Goal: Information Seeking & Learning: Learn about a topic

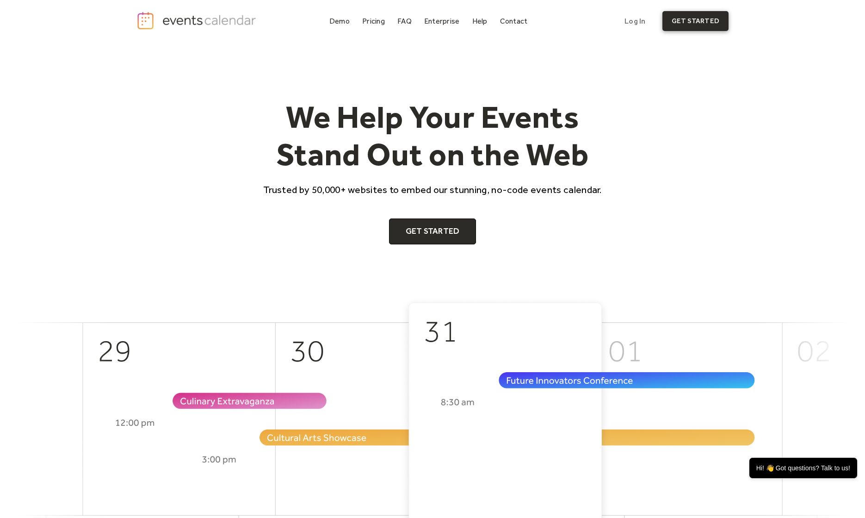
click at [687, 15] on link "get started" at bounding box center [695, 21] width 66 height 20
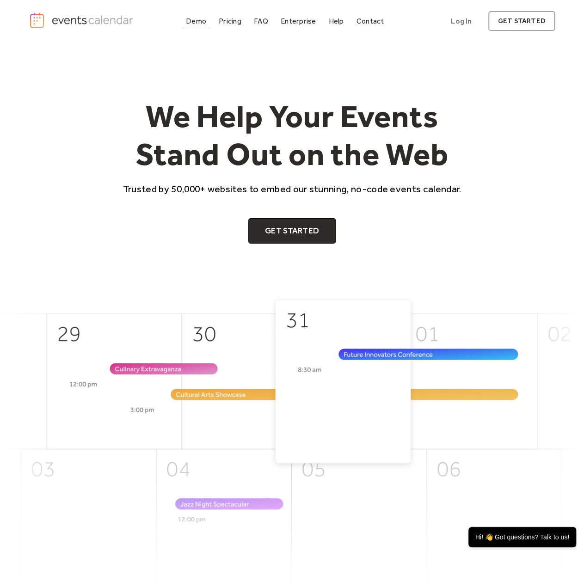
click at [206, 24] on div "Demo" at bounding box center [196, 21] width 20 height 5
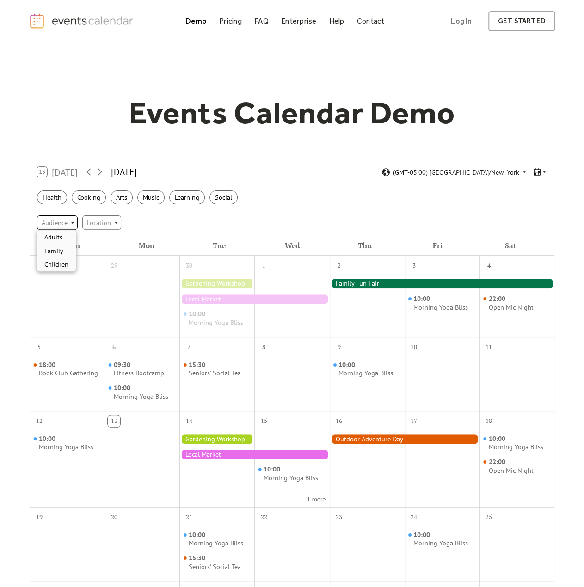
click at [67, 222] on div "Audience" at bounding box center [57, 223] width 41 height 14
click at [99, 223] on div "Location" at bounding box center [101, 223] width 39 height 14
click at [67, 224] on div "Audience" at bounding box center [57, 223] width 41 height 14
click at [100, 223] on div "Location" at bounding box center [101, 223] width 39 height 14
click at [224, 223] on div "Audience Location" at bounding box center [292, 222] width 525 height 25
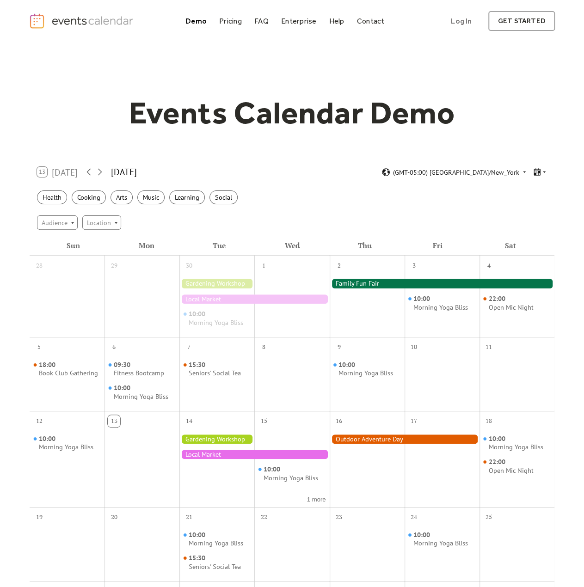
click at [396, 284] on div at bounding box center [442, 283] width 225 height 9
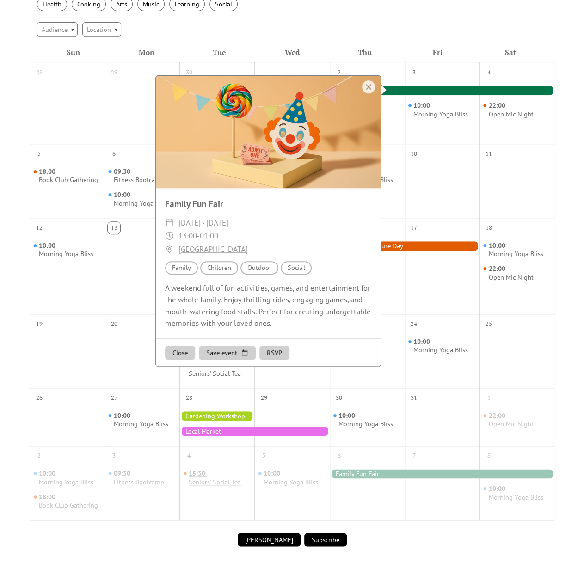
scroll to position [231, 0]
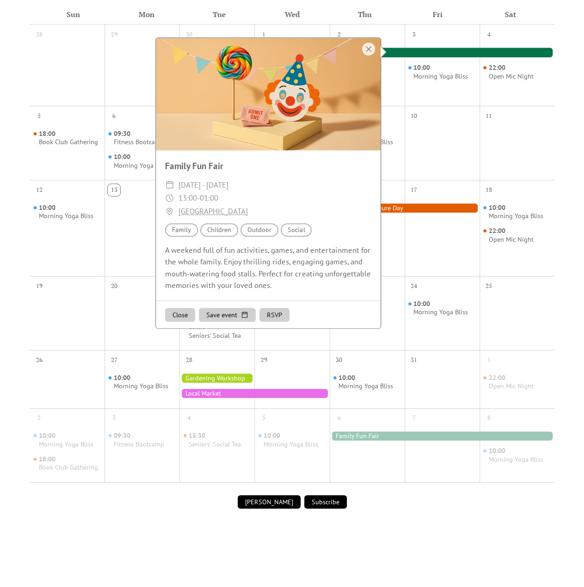
click at [186, 309] on button "Close" at bounding box center [180, 315] width 30 height 14
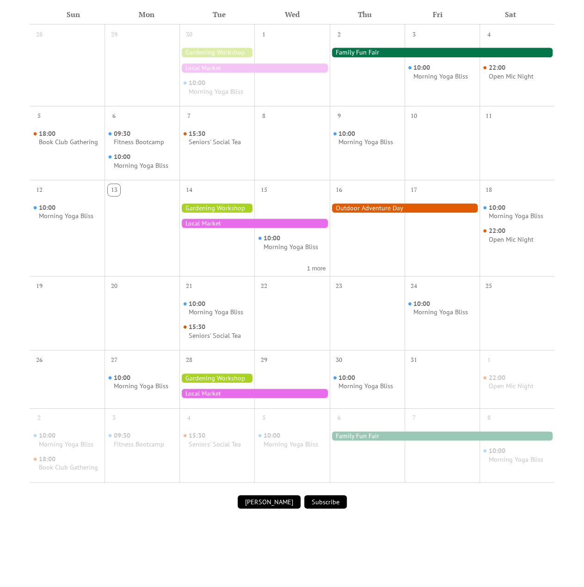
click at [374, 204] on div at bounding box center [405, 208] width 150 height 9
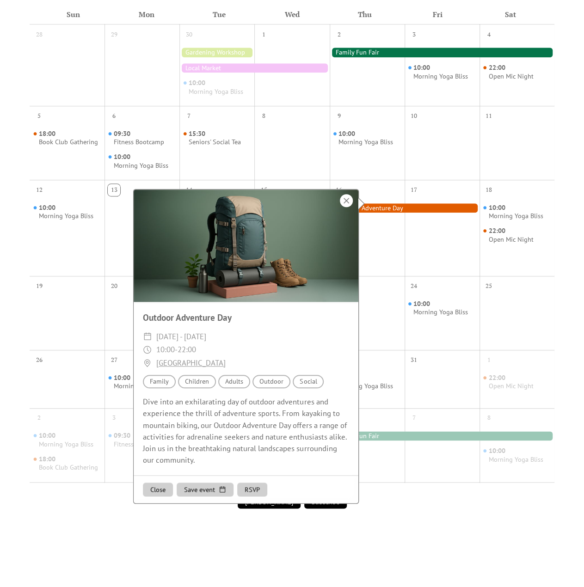
click at [347, 198] on div at bounding box center [346, 200] width 13 height 13
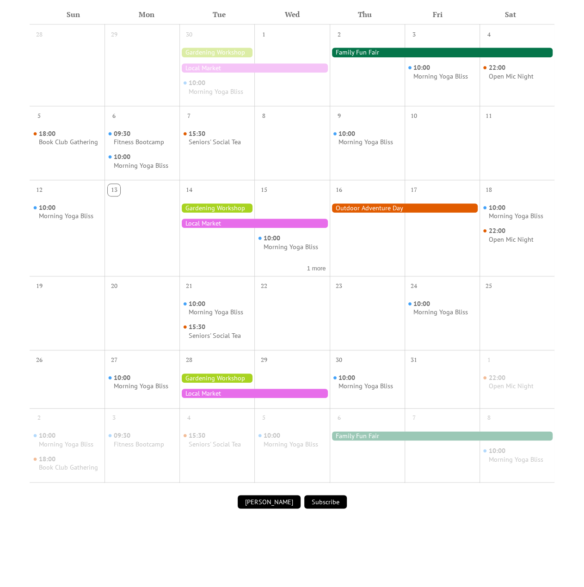
click at [222, 207] on div at bounding box center [216, 208] width 75 height 9
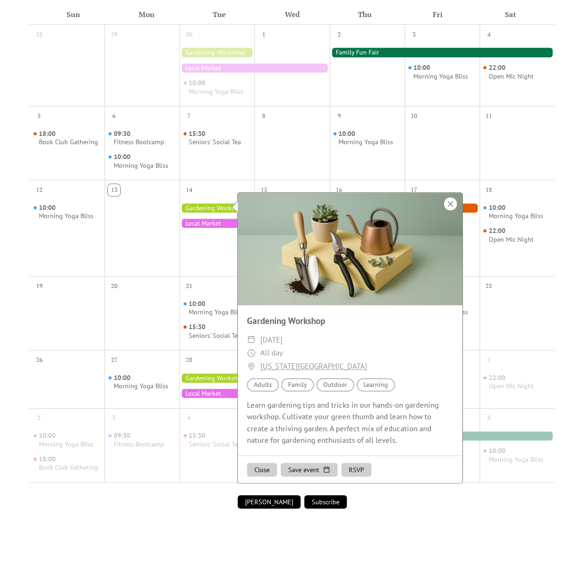
click at [451, 201] on div at bounding box center [450, 204] width 13 height 13
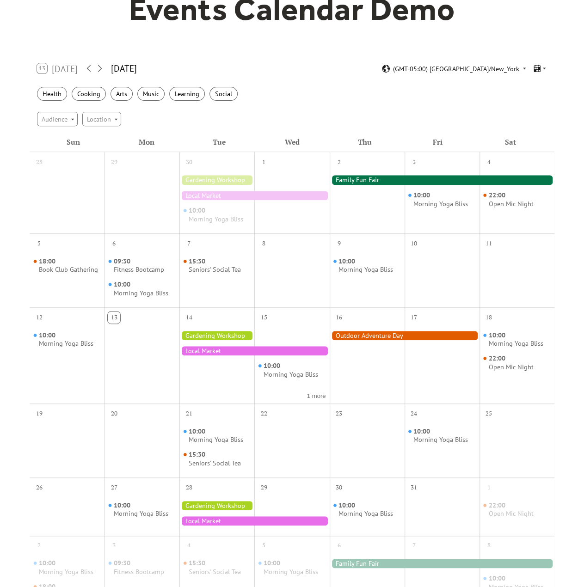
scroll to position [0, 0]
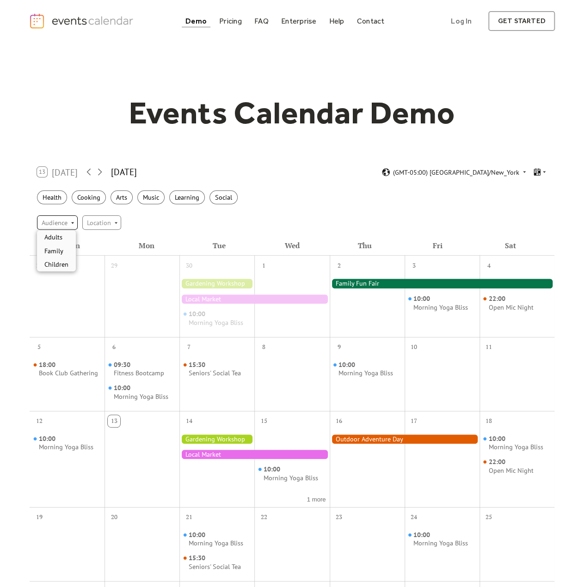
click at [56, 219] on div "Audience" at bounding box center [57, 223] width 41 height 14
click at [103, 218] on div "Location" at bounding box center [101, 223] width 39 height 14
click at [341, 24] on div "Help" at bounding box center [336, 21] width 15 height 5
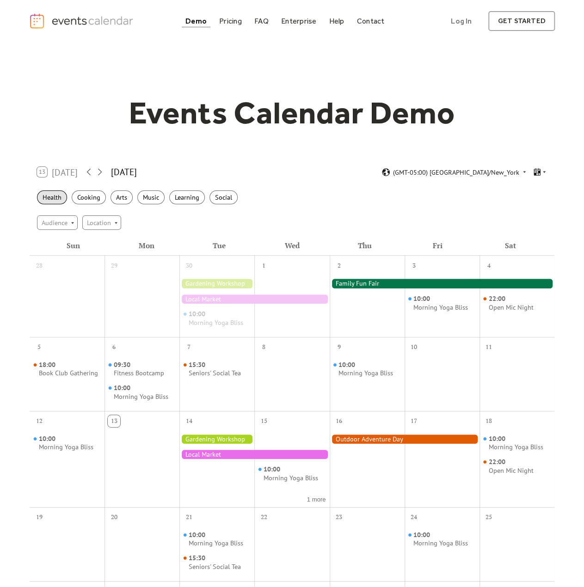
click at [54, 198] on div "Health" at bounding box center [52, 198] width 30 height 14
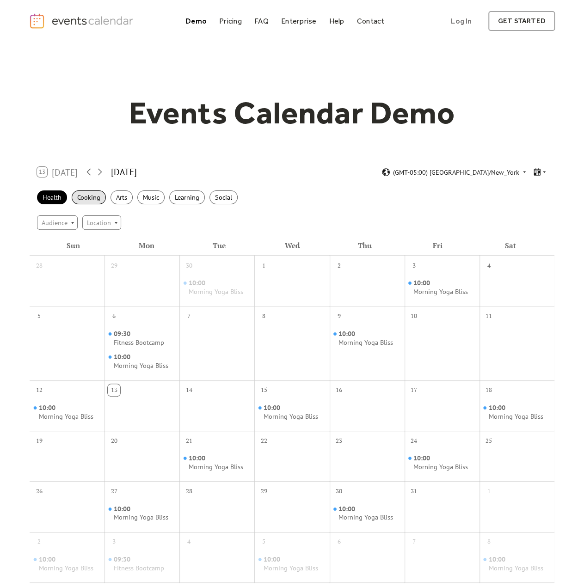
click at [79, 197] on div "Cooking" at bounding box center [89, 198] width 34 height 14
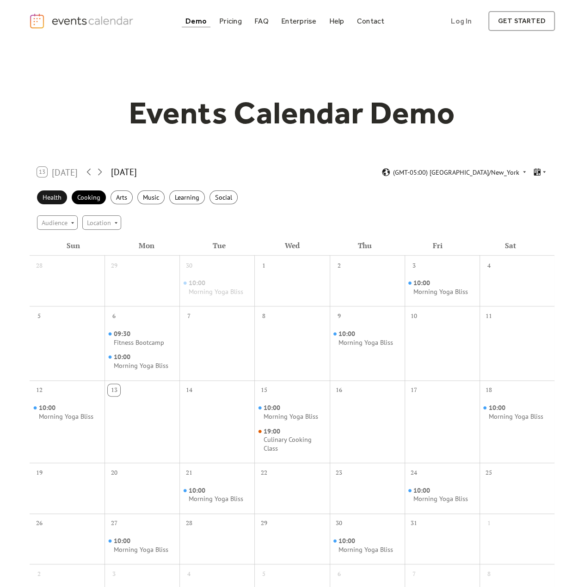
click at [55, 198] on div "Health" at bounding box center [52, 198] width 30 height 14
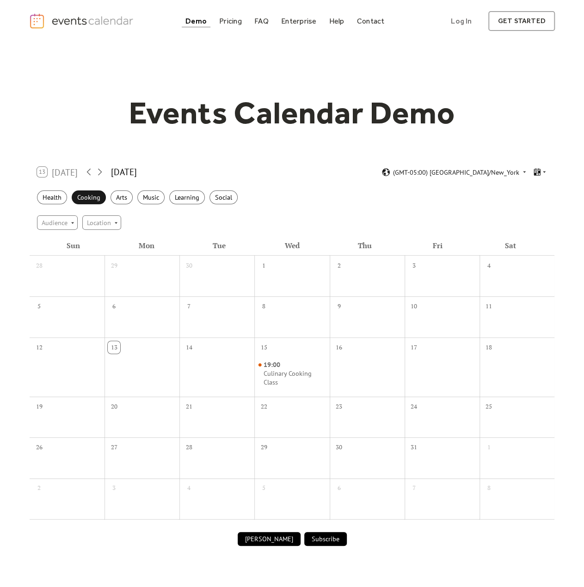
click at [81, 195] on div "Cooking" at bounding box center [89, 198] width 34 height 14
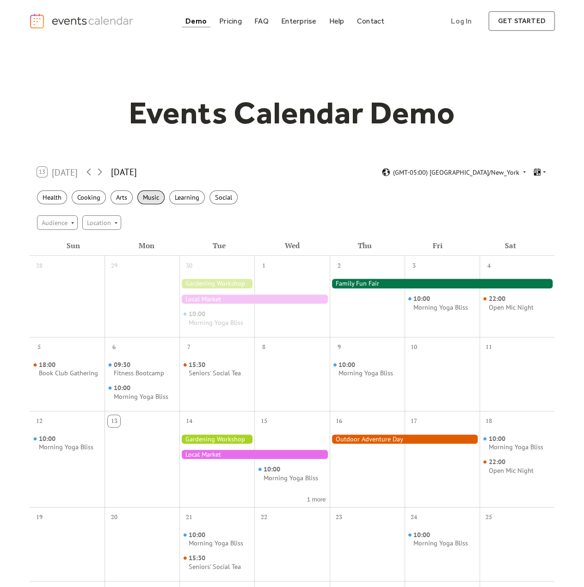
drag, startPoint x: 115, startPoint y: 199, endPoint x: 149, endPoint y: 201, distance: 34.3
click at [116, 199] on div "Arts" at bounding box center [122, 198] width 22 height 14
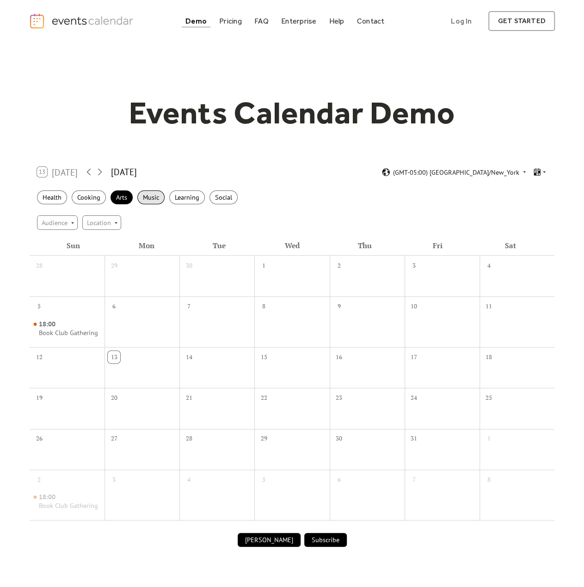
click at [157, 198] on div "Music" at bounding box center [150, 198] width 27 height 14
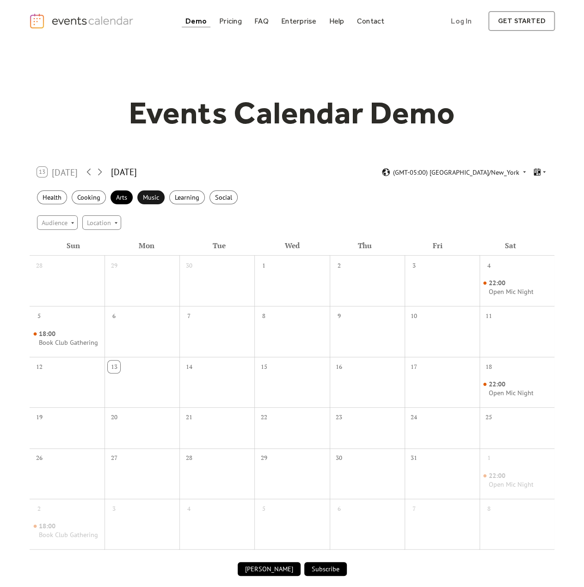
drag, startPoint x: 156, startPoint y: 202, endPoint x: 144, endPoint y: 203, distance: 12.1
click at [161, 204] on div "Health Cooking Arts Music Learning Social" at bounding box center [292, 197] width 525 height 25
click at [121, 194] on div "Arts" at bounding box center [122, 198] width 22 height 14
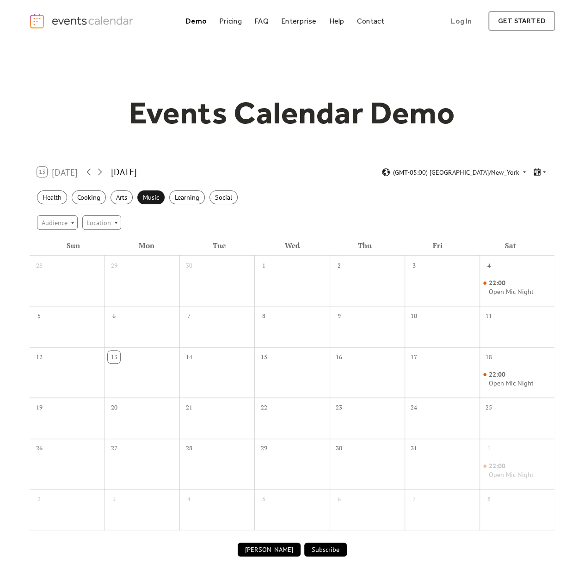
click at [149, 195] on div "Music" at bounding box center [150, 198] width 27 height 14
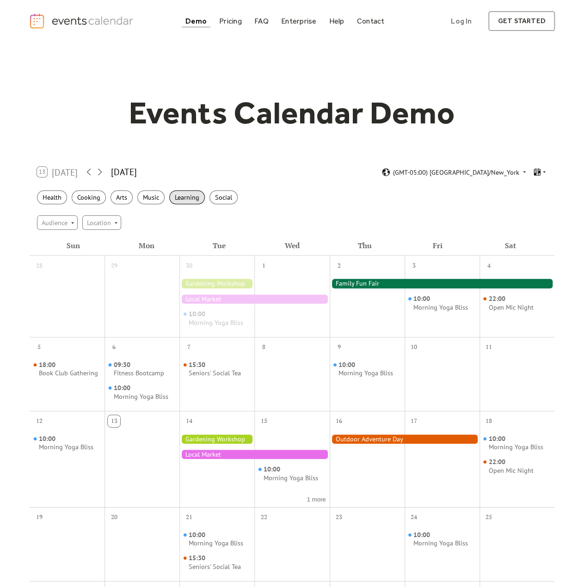
click at [198, 202] on div "Learning" at bounding box center [187, 198] width 36 height 14
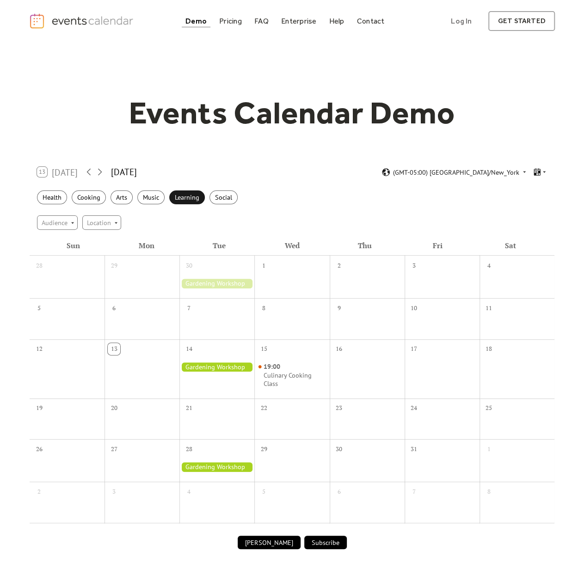
click at [198, 202] on div "Learning" at bounding box center [187, 198] width 36 height 14
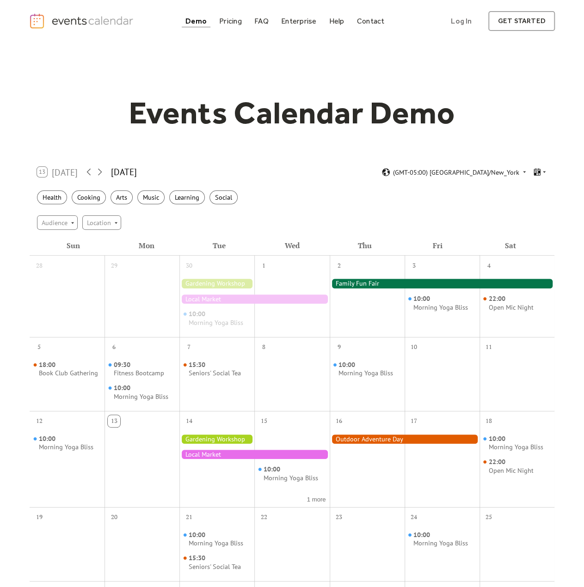
drag, startPoint x: 313, startPoint y: 161, endPoint x: 159, endPoint y: 117, distance: 160.2
click at [84, 116] on div "Events Calendar Demo" at bounding box center [292, 113] width 526 height 38
drag, startPoint x: 515, startPoint y: 105, endPoint x: 498, endPoint y: 80, distance: 30.2
drag, startPoint x: 498, startPoint y: 80, endPoint x: 356, endPoint y: 201, distance: 186.3
click at [356, 201] on div "Health Cooking Arts Music Learning Social" at bounding box center [292, 197] width 525 height 25
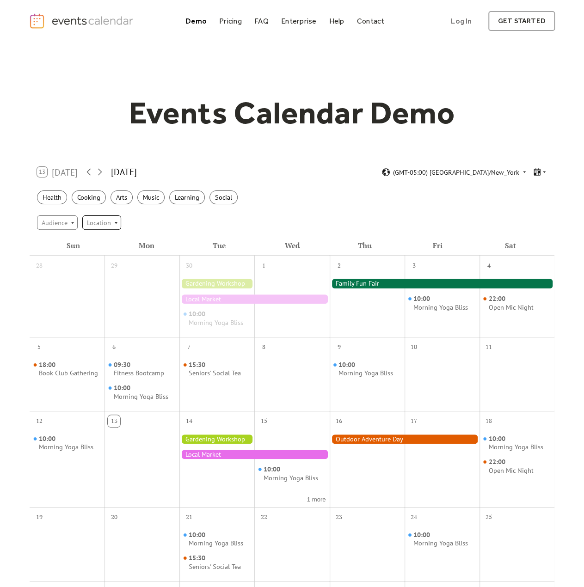
click at [93, 229] on body "Demo Pricing FAQ Enterprise Help Contact Log In Get Started Log In get started …" at bounding box center [292, 563] width 584 height 1126
click at [145, 213] on div "Audience Location" at bounding box center [292, 222] width 525 height 25
click at [542, 173] on icon at bounding box center [545, 172] width 6 height 6
click at [531, 243] on div "Map" at bounding box center [523, 239] width 47 height 14
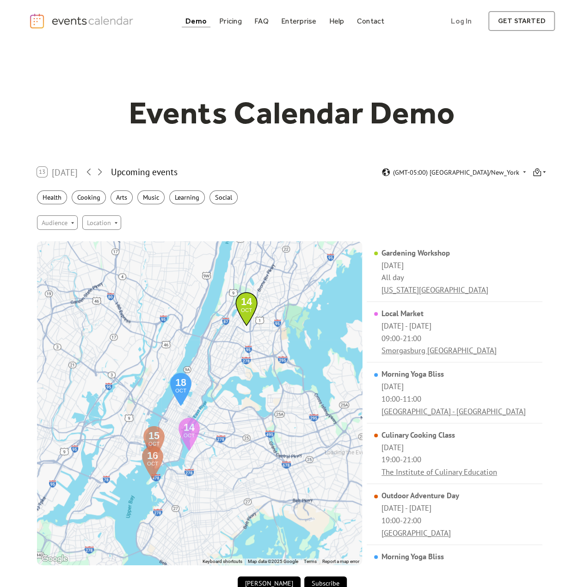
click at [541, 170] on icon at bounding box center [537, 172] width 9 height 9
click at [529, 224] on span "Week" at bounding box center [526, 225] width 15 height 10
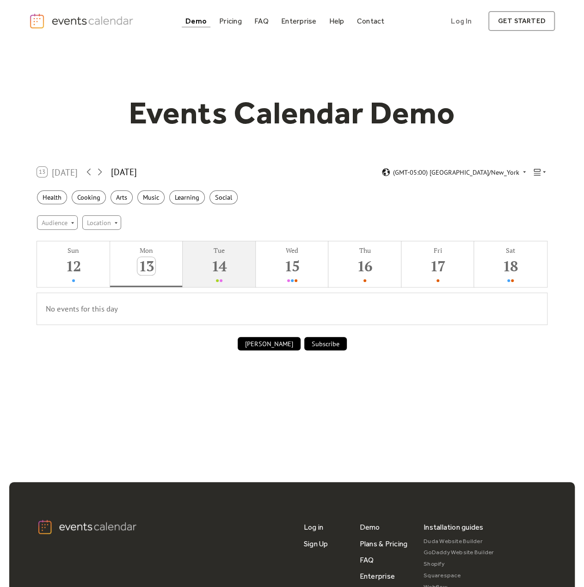
click at [241, 274] on button "Tue 14" at bounding box center [219, 264] width 73 height 46
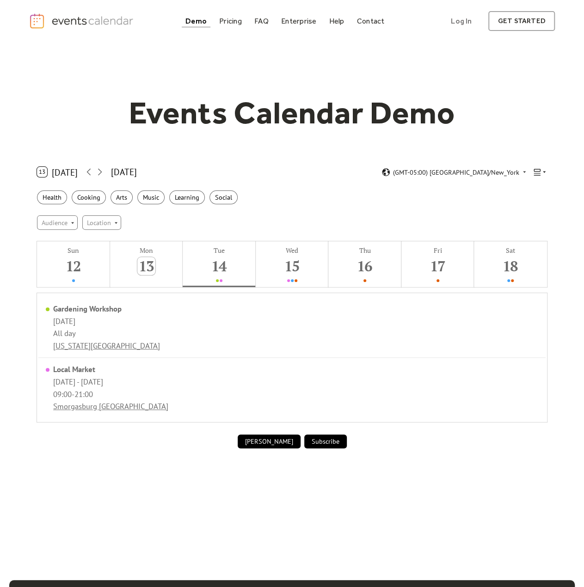
click at [540, 172] on icon at bounding box center [537, 172] width 9 height 9
click at [538, 187] on div "Month" at bounding box center [523, 184] width 47 height 14
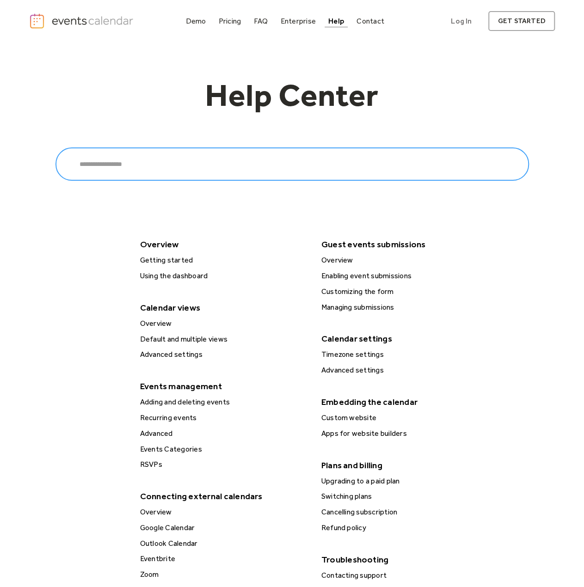
click at [143, 165] on input "Search" at bounding box center [293, 164] width 474 height 33
type input "**********"
click input "******" at bounding box center [0, 0] width 0 height 0
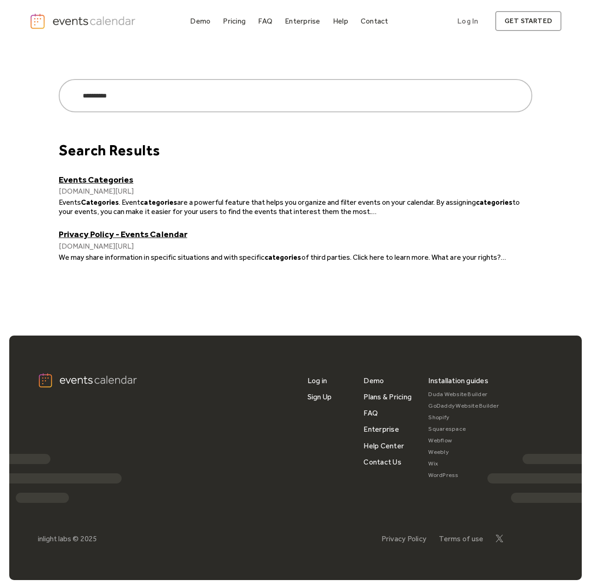
click at [93, 176] on link "Events Categories" at bounding box center [296, 179] width 474 height 11
